Goal: Task Accomplishment & Management: Use online tool/utility

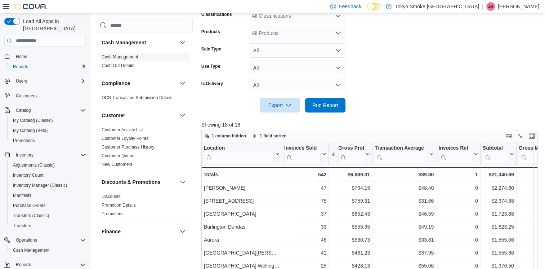
click at [127, 57] on link "Cash Management" at bounding box center [120, 56] width 36 height 5
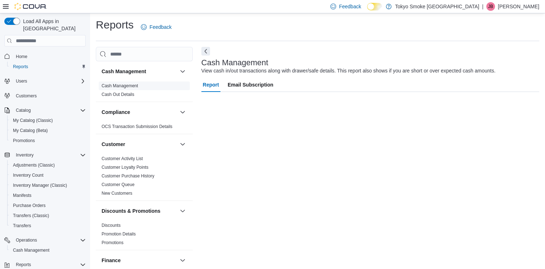
scroll to position [1, 0]
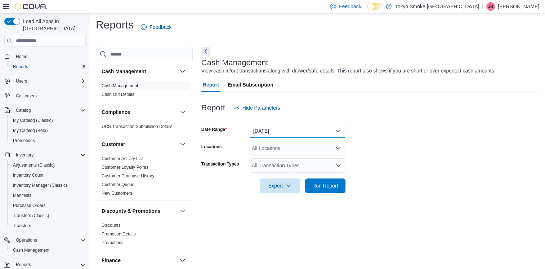
click at [338, 132] on button "[DATE]" at bounding box center [297, 131] width 97 height 14
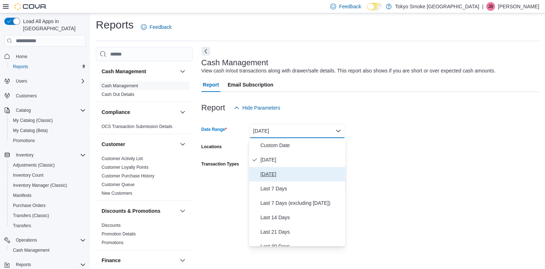
click at [313, 176] on span "[DATE]" at bounding box center [302, 174] width 82 height 9
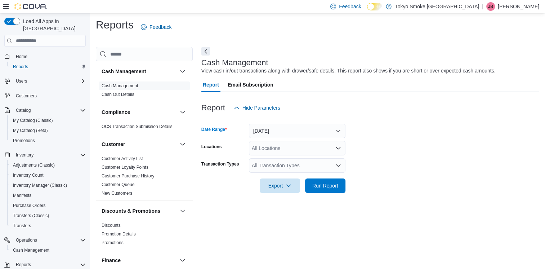
click at [320, 144] on div "All Locations" at bounding box center [297, 148] width 97 height 14
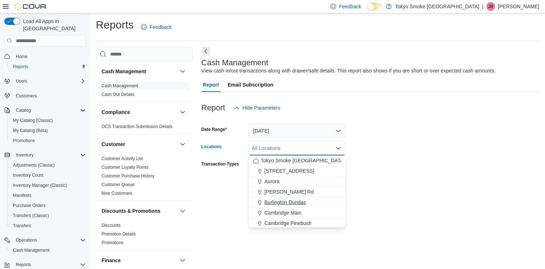
click at [288, 203] on span "Burlington Dundas" at bounding box center [285, 202] width 41 height 7
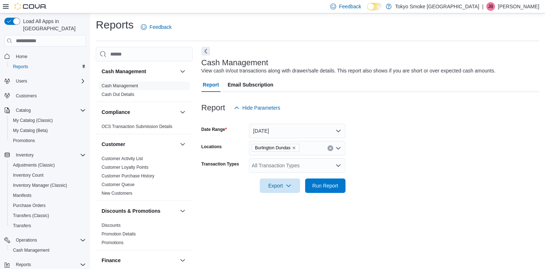
click at [384, 174] on div at bounding box center [371, 176] width 338 height 6
click at [330, 186] on span "Run Report" at bounding box center [326, 185] width 26 height 7
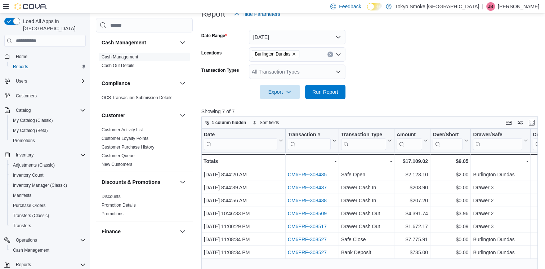
scroll to position [110, 0]
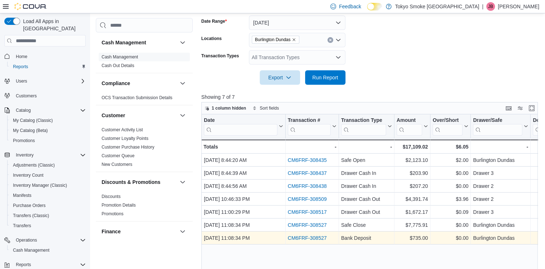
click at [309, 239] on link "CM6FRF-308527" at bounding box center [307, 238] width 39 height 6
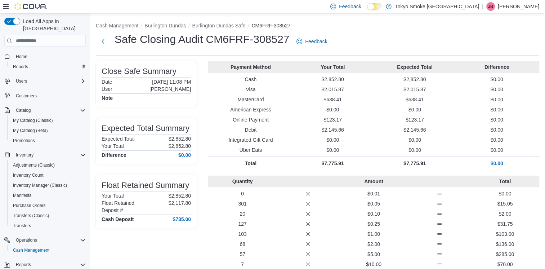
scroll to position [36, 0]
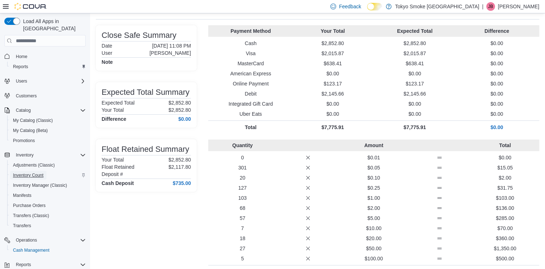
click at [43, 172] on span "Inventory Count" at bounding box center [28, 175] width 31 height 6
